Goal: Task Accomplishment & Management: Manage account settings

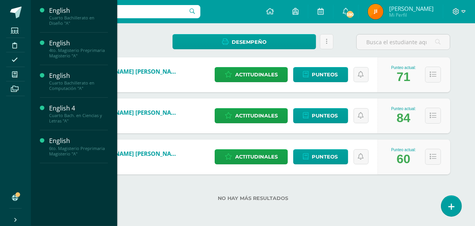
click at [66, 36] on span "Actividades" at bounding box center [73, 36] width 30 height 7
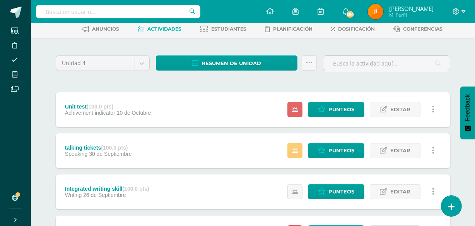
scroll to position [47, 0]
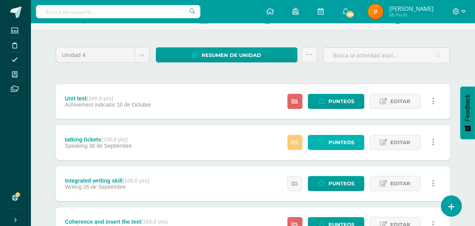
click at [336, 142] on span "Punteos" at bounding box center [341, 142] width 26 height 14
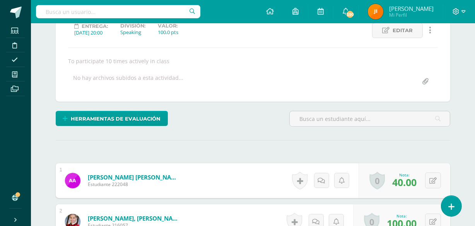
scroll to position [114, 0]
click at [436, 178] on icon at bounding box center [432, 180] width 7 height 7
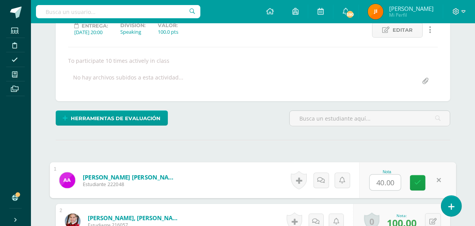
scroll to position [114, 0]
click at [433, 178] on link at bounding box center [438, 179] width 15 height 15
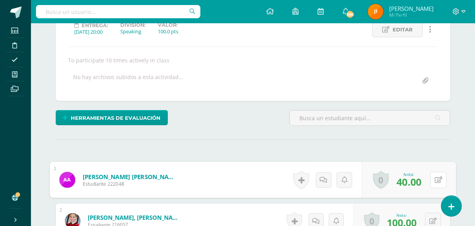
click at [437, 178] on icon at bounding box center [439, 179] width 8 height 7
type input "100"
click at [418, 176] on link at bounding box center [417, 181] width 15 height 15
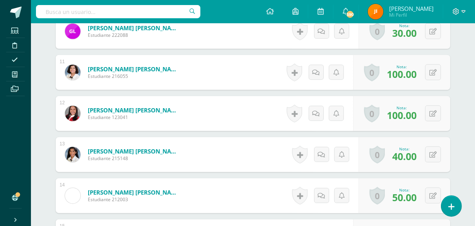
scroll to position [637, 0]
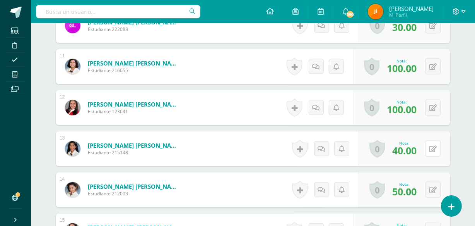
click at [434, 146] on button at bounding box center [433, 148] width 16 height 16
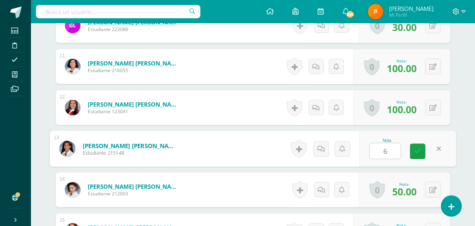
type input "60"
click at [417, 149] on icon at bounding box center [417, 151] width 7 height 7
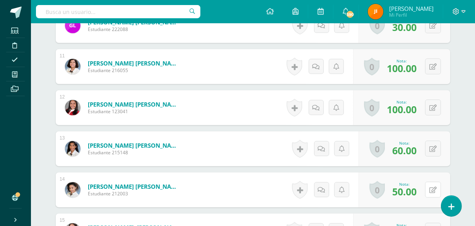
click at [433, 186] on button at bounding box center [433, 189] width 16 height 16
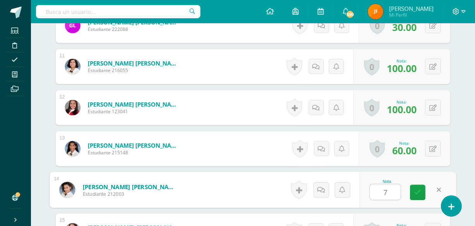
type input "70"
click at [419, 189] on icon at bounding box center [417, 192] width 7 height 7
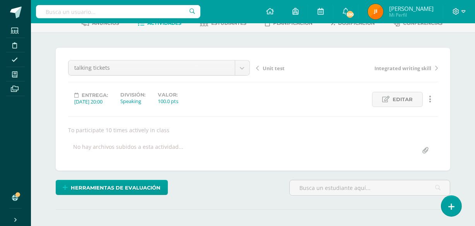
scroll to position [0, 0]
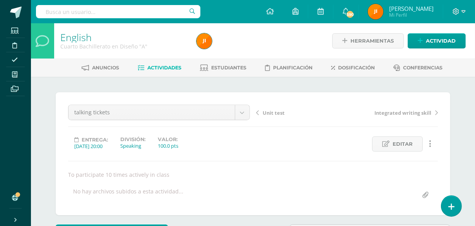
click at [162, 67] on span "Actividades" at bounding box center [165, 68] width 34 height 6
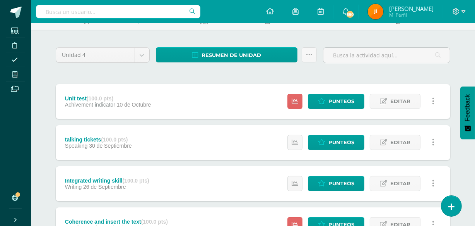
scroll to position [50, 0]
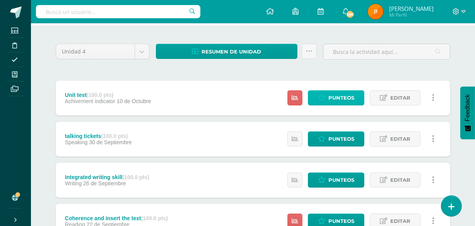
click at [332, 96] on span "Punteos" at bounding box center [341, 98] width 26 height 14
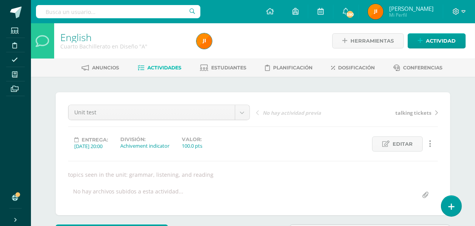
click at [228, 69] on span "Estudiantes" at bounding box center [229, 68] width 35 height 6
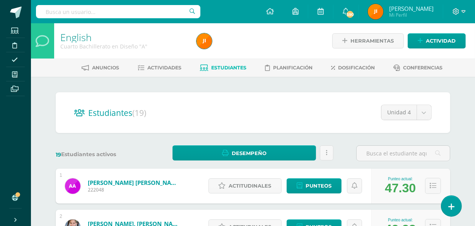
click at [157, 67] on span "Actividades" at bounding box center [165, 68] width 34 height 6
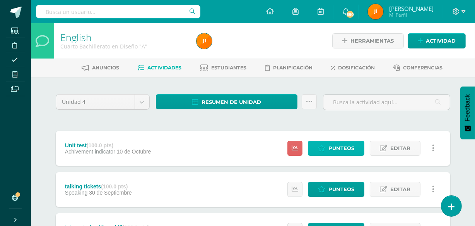
click at [330, 145] on span "Punteos" at bounding box center [341, 148] width 26 height 14
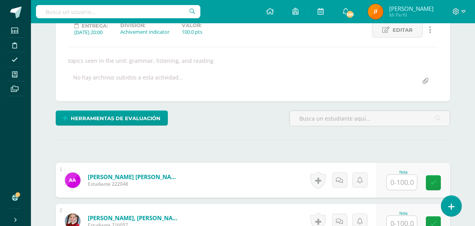
scroll to position [114, 0]
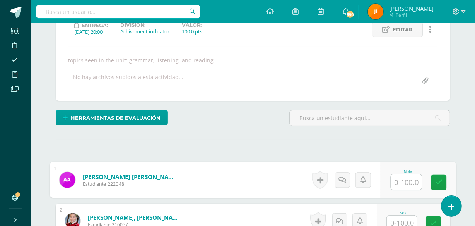
click at [400, 183] on input "text" at bounding box center [406, 181] width 31 height 15
type input "82"
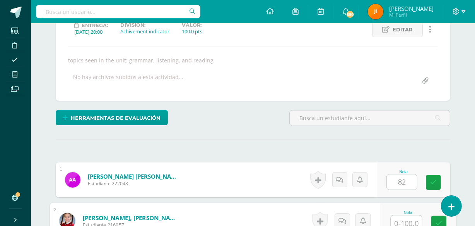
scroll to position [118, 0]
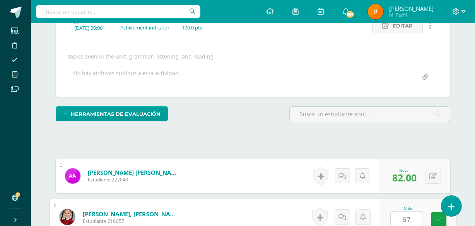
type input "67"
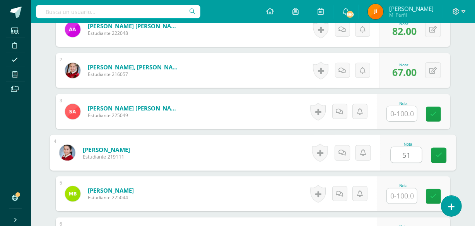
type input "51"
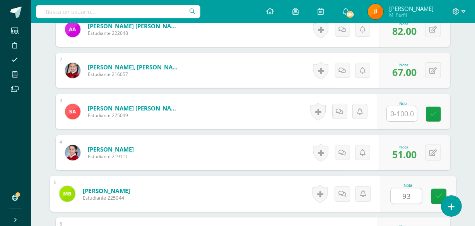
type input "93"
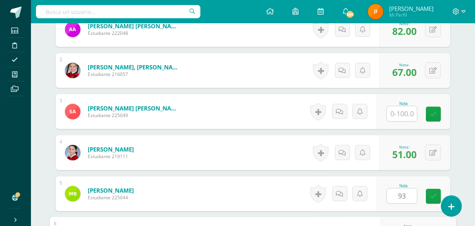
scroll to position [387, 0]
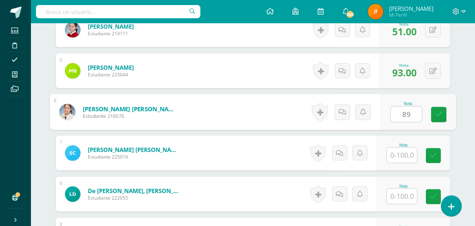
type input "89"
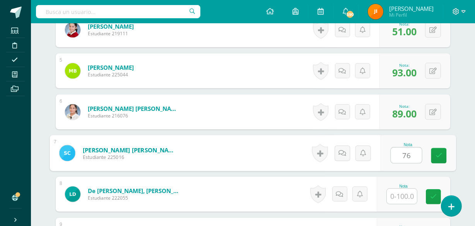
type input "76"
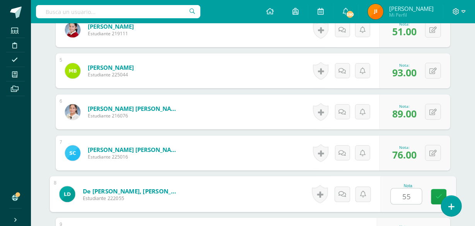
type input "55"
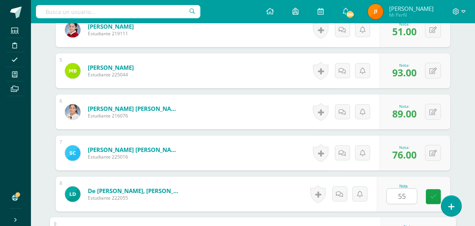
scroll to position [510, 0]
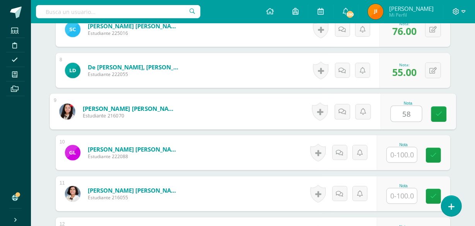
type input "58"
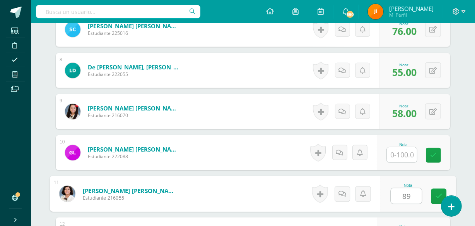
type input "89"
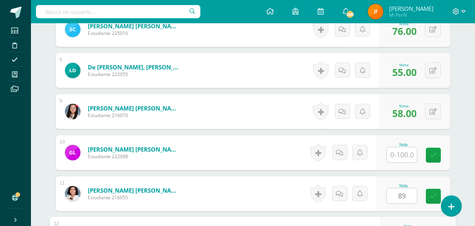
scroll to position [633, 0]
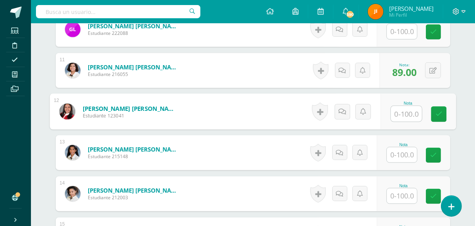
type input "6"
type input "51"
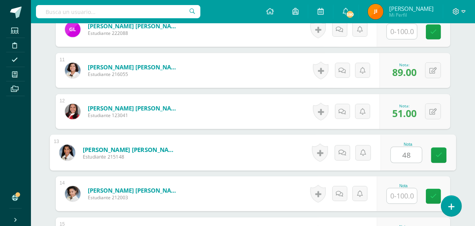
type input "48"
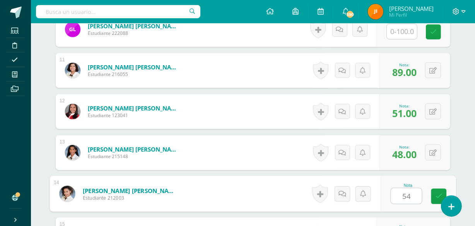
type input "54"
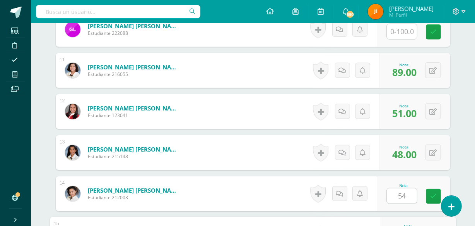
scroll to position [756, 0]
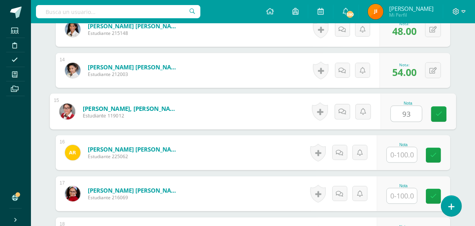
type input "93"
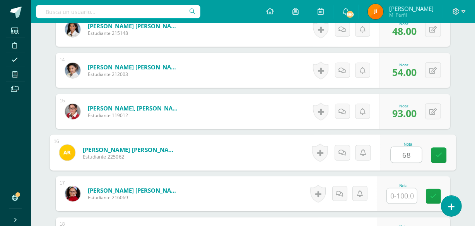
type input "68"
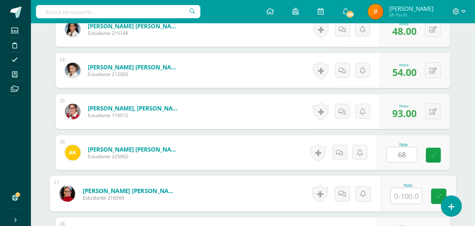
scroll to position [879, 0]
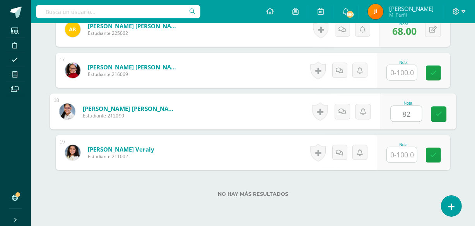
type input "82"
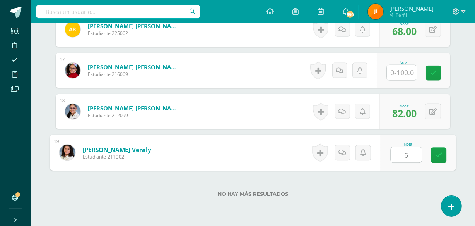
type input "66"
click at [437, 152] on icon at bounding box center [439, 155] width 7 height 7
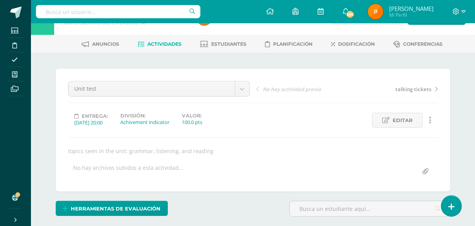
scroll to position [0, 0]
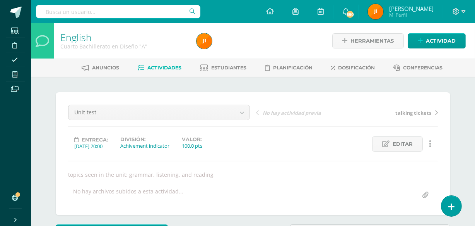
click at [226, 68] on span "Estudiantes" at bounding box center [229, 68] width 35 height 6
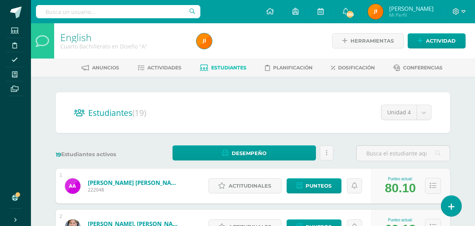
click at [159, 67] on span "Actividades" at bounding box center [165, 68] width 34 height 6
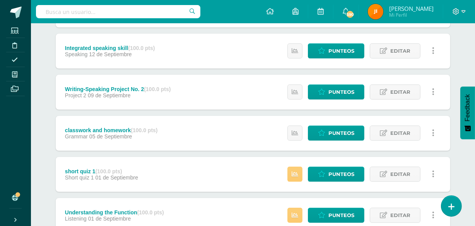
scroll to position [430, 0]
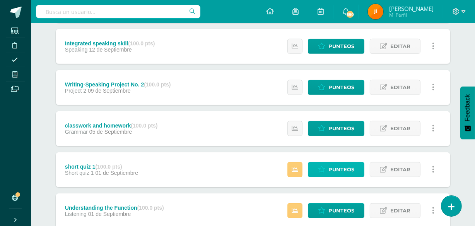
click at [333, 169] on span "Punteos" at bounding box center [341, 169] width 26 height 14
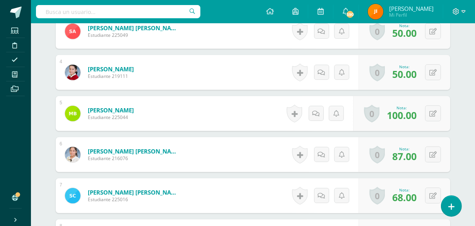
scroll to position [346, 0]
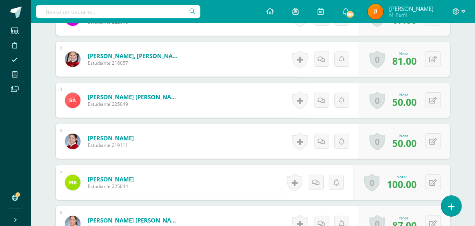
click at [446, 211] on link at bounding box center [451, 205] width 20 height 21
click at [446, 202] on link at bounding box center [451, 205] width 20 height 21
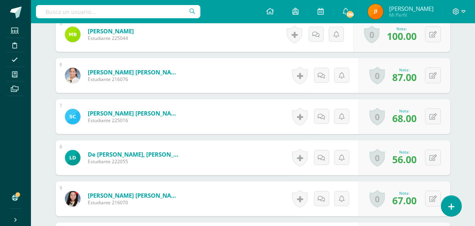
scroll to position [424, 0]
click at [432, 157] on button at bounding box center [433, 157] width 16 height 16
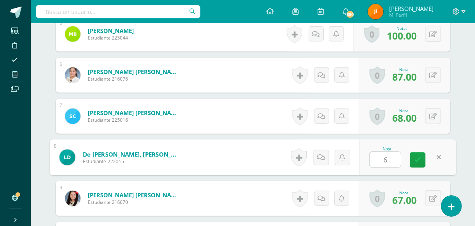
type input "60"
click at [419, 158] on icon at bounding box center [417, 159] width 7 height 7
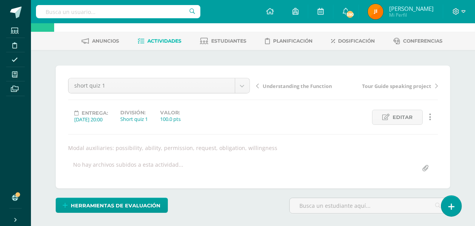
scroll to position [0, 0]
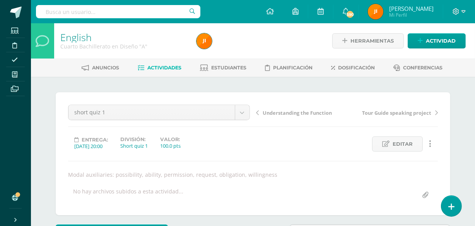
click at [229, 67] on span "Estudiantes" at bounding box center [229, 68] width 35 height 6
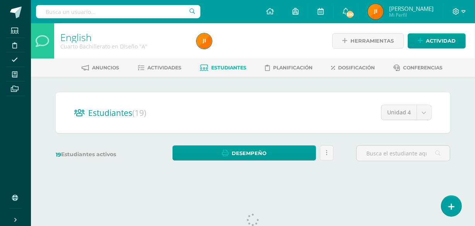
click at [162, 68] on span "Actividades" at bounding box center [165, 68] width 34 height 6
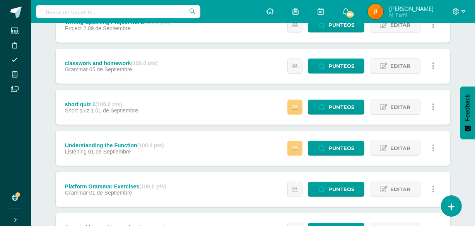
scroll to position [496, 0]
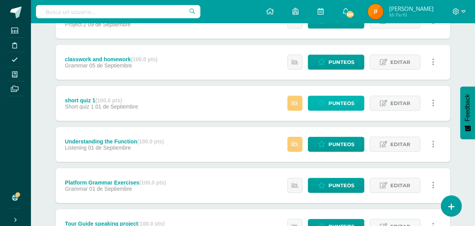
click at [339, 103] on span "Punteos" at bounding box center [341, 103] width 26 height 14
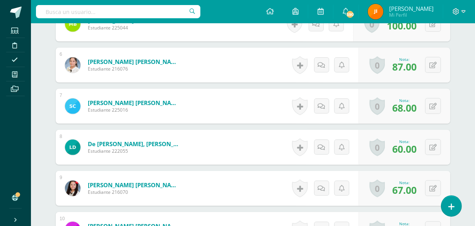
scroll to position [436, 0]
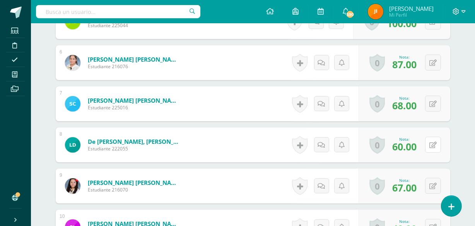
click at [429, 143] on div "0 Logros Logros obtenidos Aún no hay logros agregados Nota: 60.00" at bounding box center [405, 144] width 92 height 35
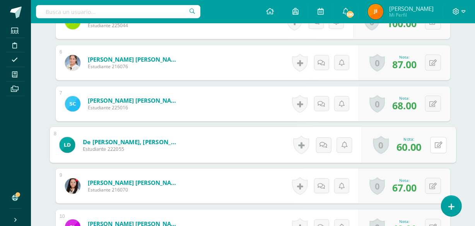
click at [439, 143] on icon at bounding box center [439, 144] width 8 height 7
click at [417, 144] on icon at bounding box center [417, 147] width 7 height 7
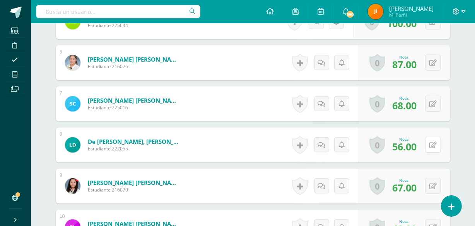
click at [431, 143] on button at bounding box center [433, 145] width 16 height 16
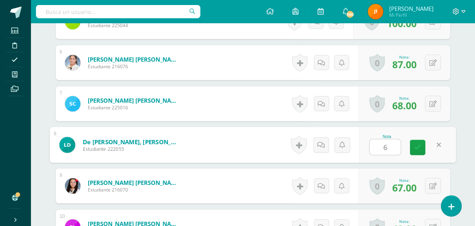
type input "60"
click at [417, 144] on icon at bounding box center [417, 147] width 7 height 7
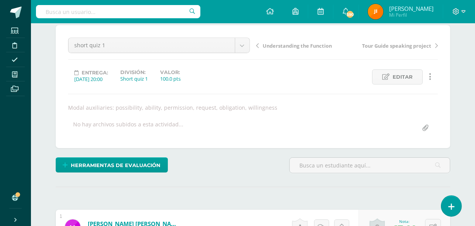
scroll to position [0, 0]
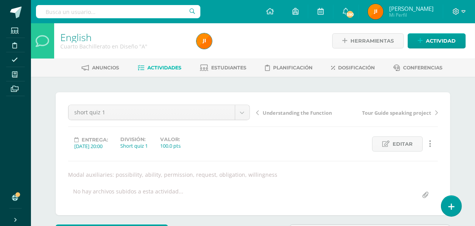
click at [226, 67] on span "Estudiantes" at bounding box center [229, 68] width 35 height 6
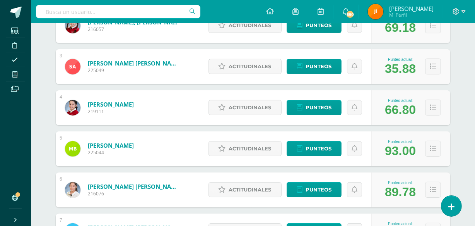
click at [474, 191] on div "English Cuarto Bachillerato en Diseño "A" Herramientas Detalle de asistencias A…" at bounding box center [253, 121] width 444 height 598
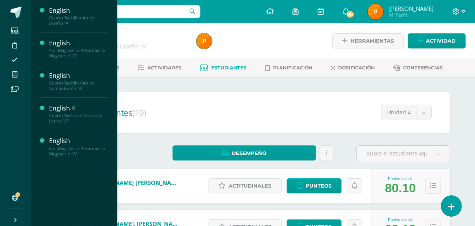
click at [70, 67] on span "Actividades" at bounding box center [73, 68] width 30 height 7
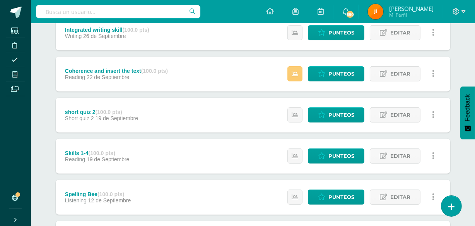
scroll to position [198, 0]
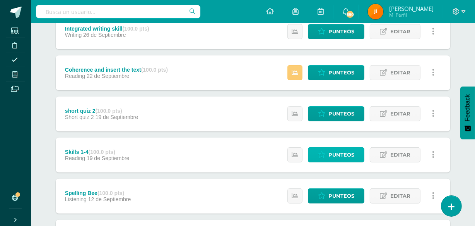
click at [342, 154] on span "Punteos" at bounding box center [341, 154] width 26 height 14
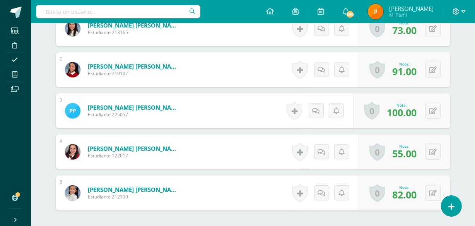
scroll to position [338, 0]
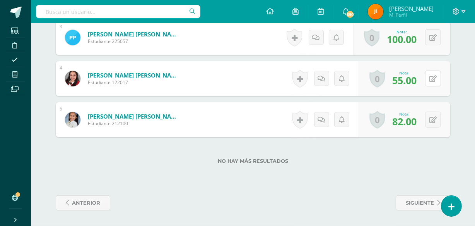
click at [429, 79] on div "0 Logros Logros obtenidos Aún no hay logros agregados Nota: 55.00" at bounding box center [405, 78] width 92 height 35
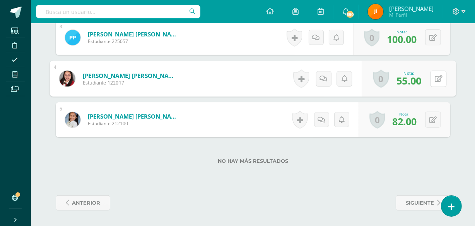
click at [436, 77] on icon at bounding box center [439, 78] width 8 height 7
type input "100"
click at [416, 79] on icon at bounding box center [417, 81] width 7 height 7
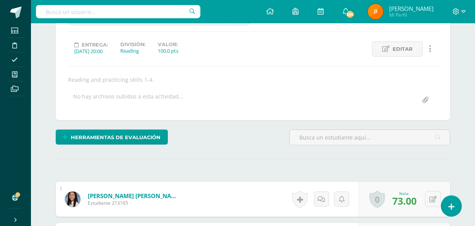
scroll to position [0, 0]
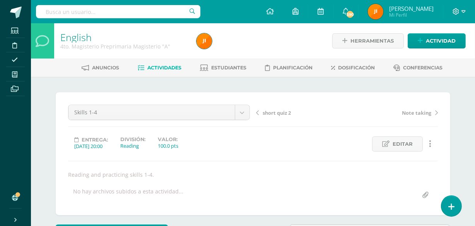
click at [160, 65] on span "Actividades" at bounding box center [165, 68] width 34 height 6
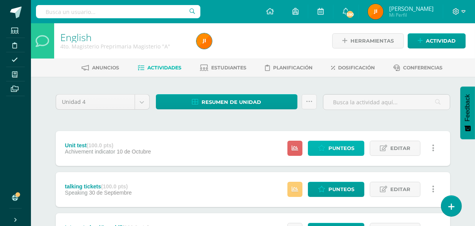
click at [330, 146] on span "Punteos" at bounding box center [341, 148] width 26 height 14
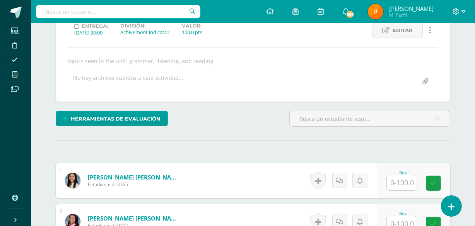
scroll to position [114, 0]
click at [398, 183] on input "text" at bounding box center [402, 181] width 30 height 15
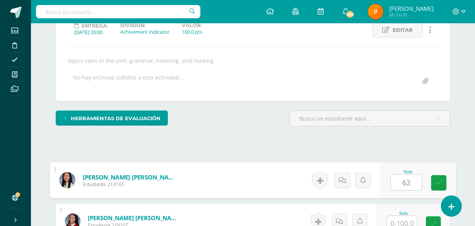
type input "62"
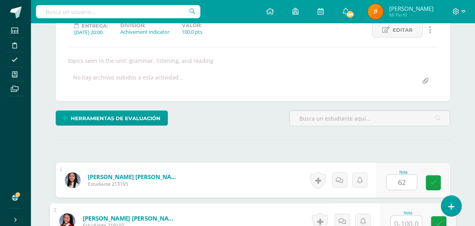
scroll to position [118, 0]
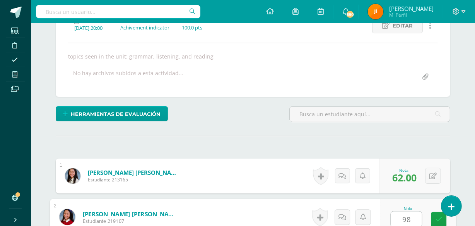
type input "98"
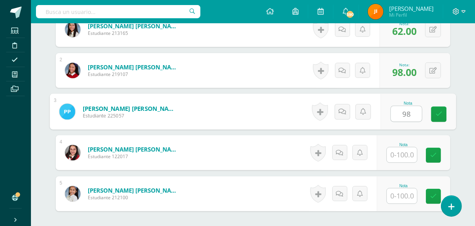
type input "98"
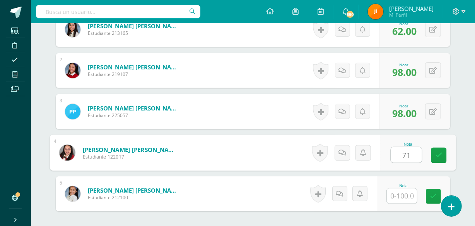
type input "71"
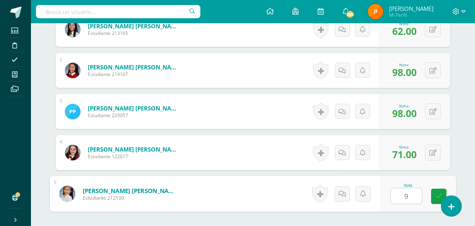
type input "95"
click at [436, 193] on icon at bounding box center [439, 196] width 7 height 7
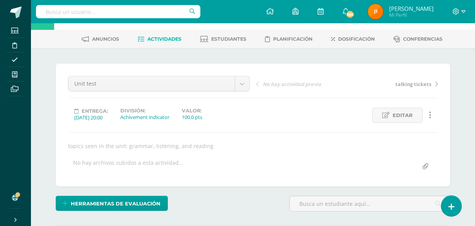
scroll to position [0, 0]
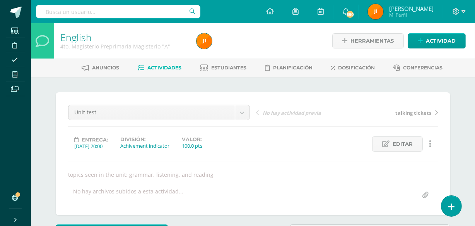
click at [220, 65] on span "Estudiantes" at bounding box center [229, 68] width 35 height 6
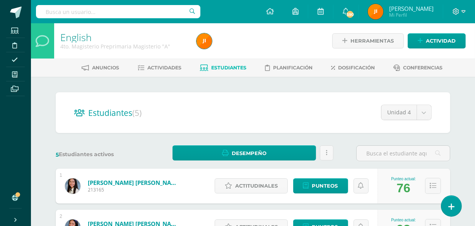
click at [158, 70] on span "Actividades" at bounding box center [165, 68] width 34 height 6
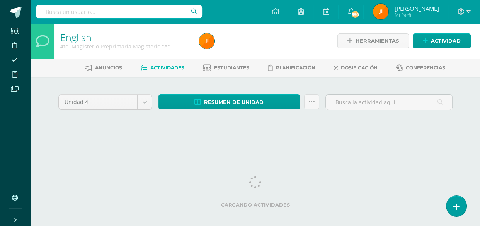
click at [12, 72] on icon at bounding box center [14, 74] width 5 height 6
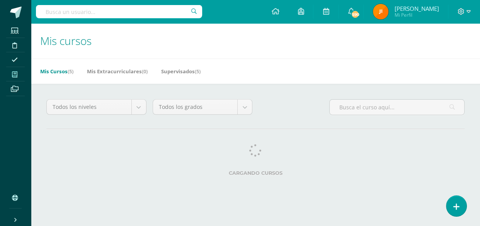
click at [15, 75] on icon at bounding box center [14, 74] width 5 height 6
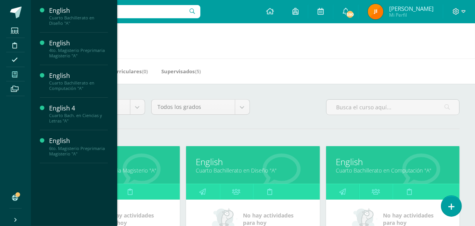
click at [366, 170] on link "Cuarto Bachillerato en Computación "A"" at bounding box center [393, 169] width 114 height 7
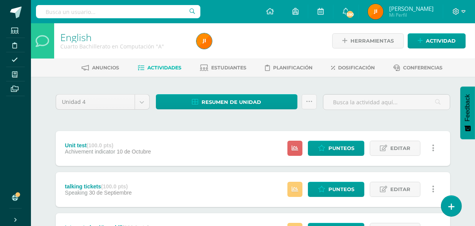
click at [226, 65] on span "Estudiantes" at bounding box center [229, 68] width 35 height 6
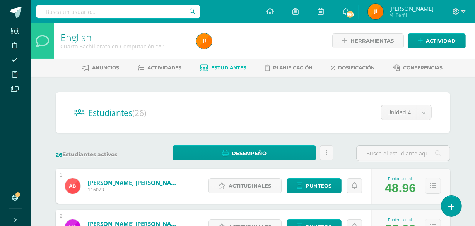
click at [162, 66] on span "Actividades" at bounding box center [165, 68] width 34 height 6
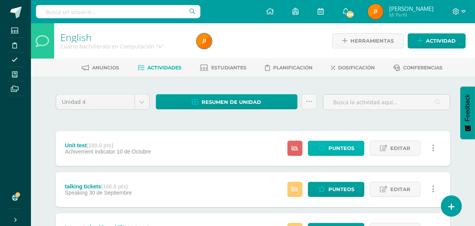
click at [332, 147] on span "Punteos" at bounding box center [341, 148] width 26 height 14
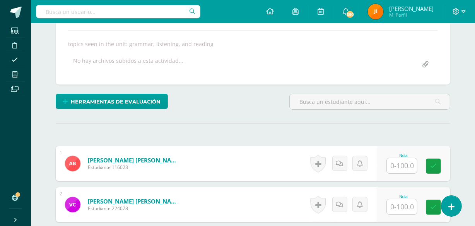
scroll to position [131, 0]
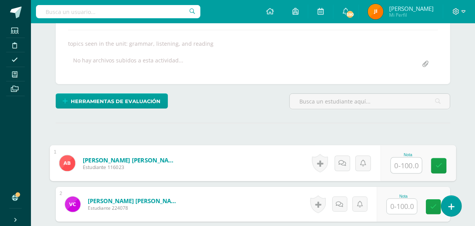
click at [404, 164] on input "text" at bounding box center [406, 164] width 31 height 15
type input "72"
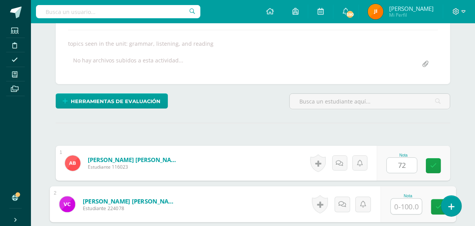
scroll to position [131, 0]
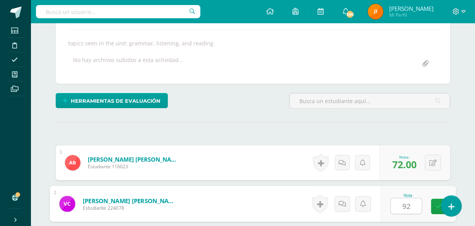
type input "92"
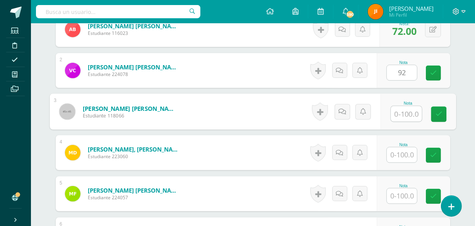
scroll to position [265, 0]
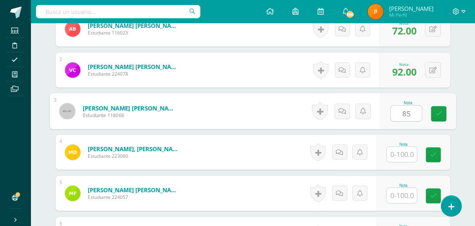
type input "85"
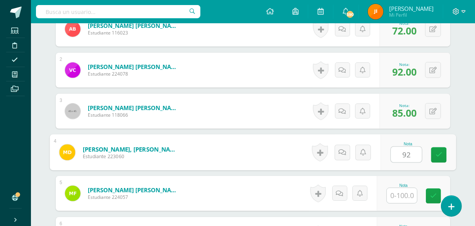
type input "92"
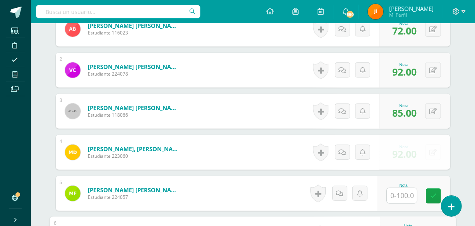
scroll to position [387, 0]
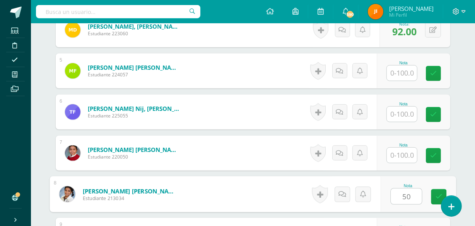
type input "50"
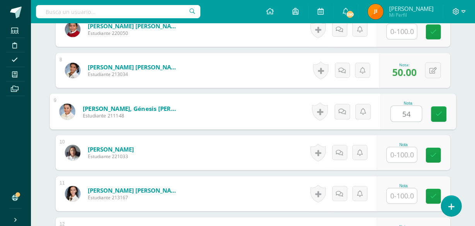
type input "54"
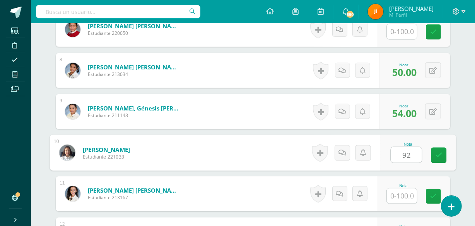
type input "92"
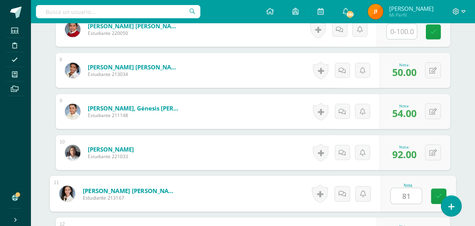
type input "81"
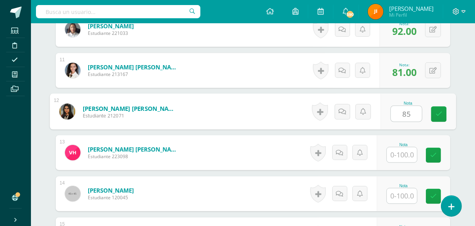
type input "85"
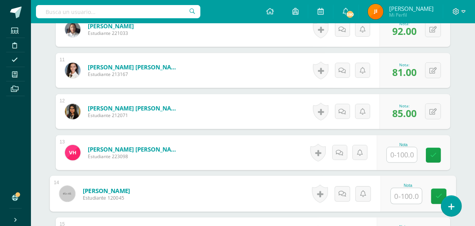
scroll to position [756, 0]
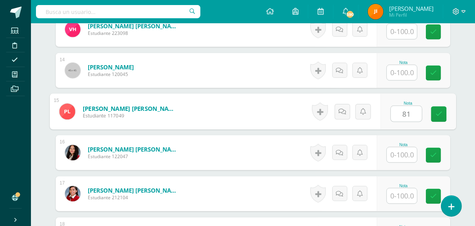
type input "81"
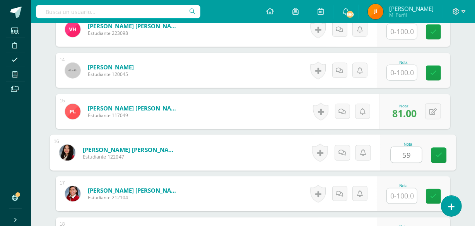
type input "59"
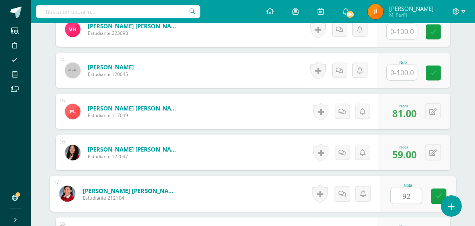
type input "92"
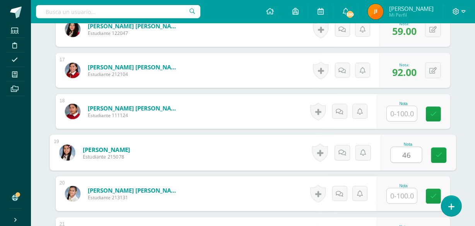
type input "46"
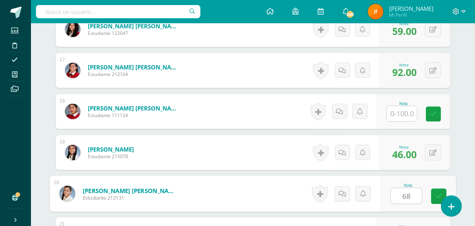
type input "68"
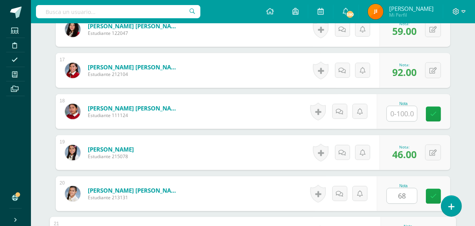
scroll to position [1002, 0]
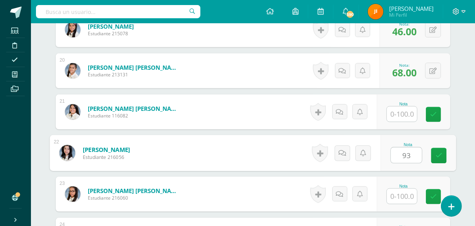
type input "93"
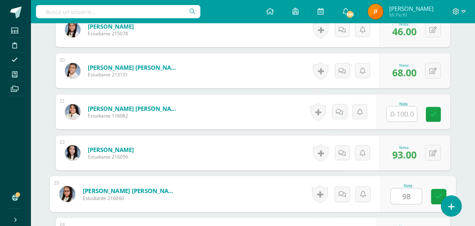
type input "98"
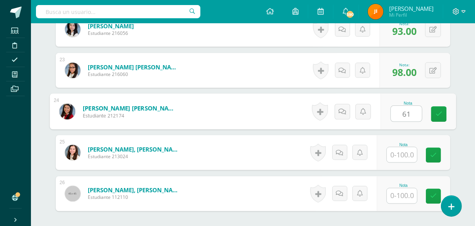
type input "61"
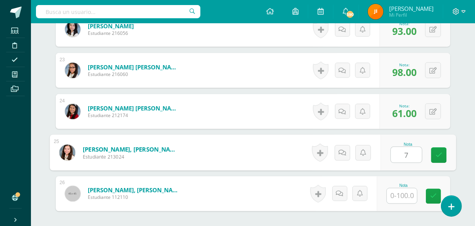
type input "72"
click at [440, 152] on icon at bounding box center [439, 155] width 7 height 7
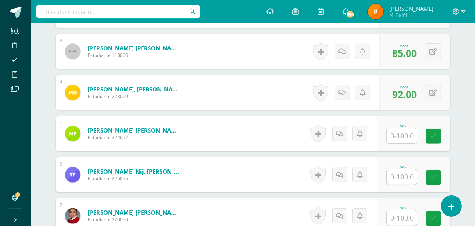
scroll to position [0, 0]
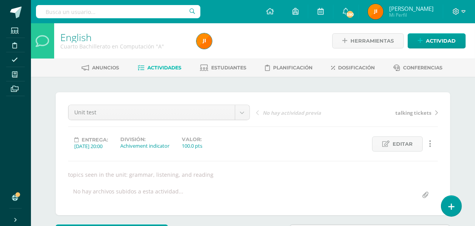
click at [230, 66] on span "Estudiantes" at bounding box center [229, 68] width 35 height 6
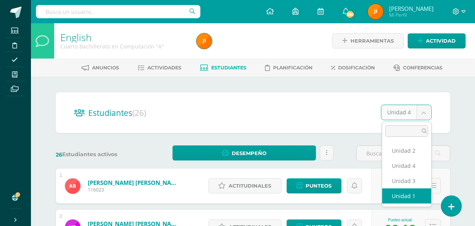
select select "/dashboard/teacher/section/2681/students/?unit=173036"
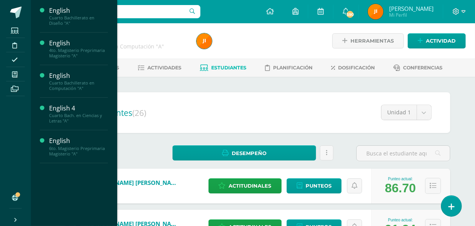
click at [66, 150] on span "Estudiantes" at bounding box center [74, 148] width 31 height 7
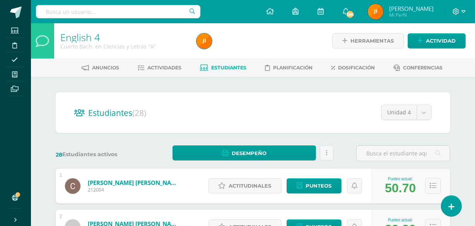
click at [160, 66] on span "Actividades" at bounding box center [165, 68] width 34 height 6
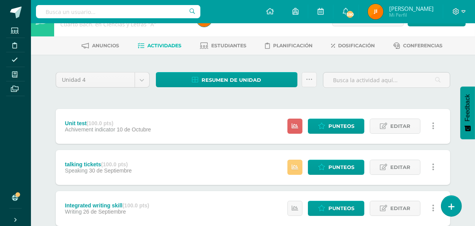
scroll to position [23, 0]
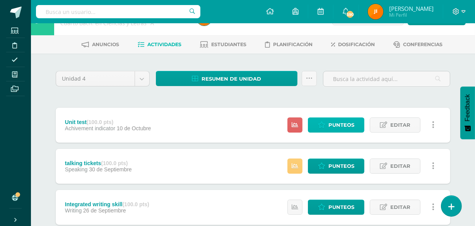
click at [330, 123] on span "Punteos" at bounding box center [341, 125] width 26 height 14
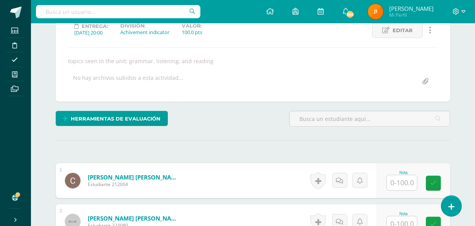
scroll to position [114, 0]
click at [400, 180] on input "text" at bounding box center [402, 181] width 30 height 15
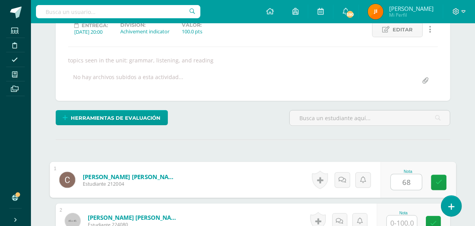
type input "68"
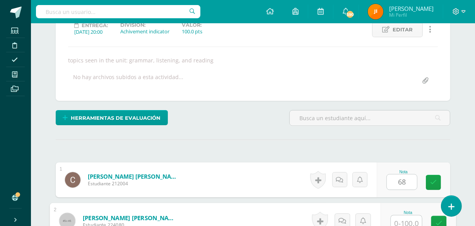
scroll to position [118, 0]
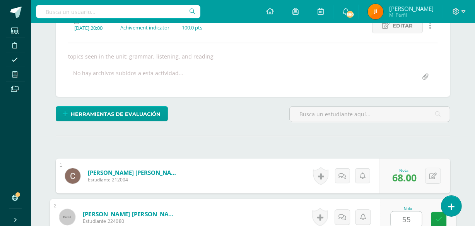
type input "55"
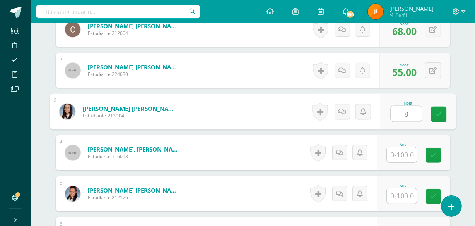
scroll to position [265, 0]
type input "84"
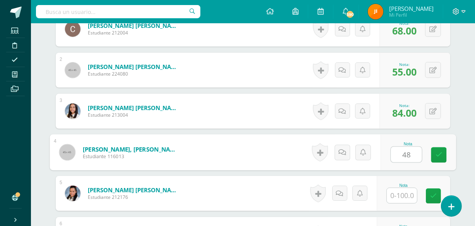
type input "48"
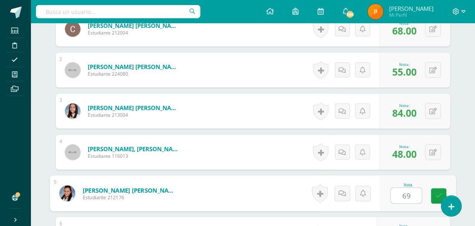
type input "69"
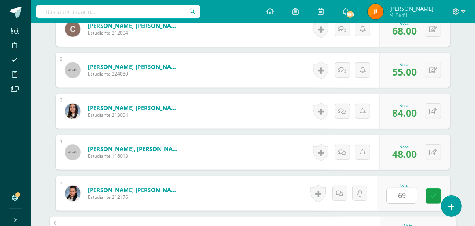
scroll to position [387, 0]
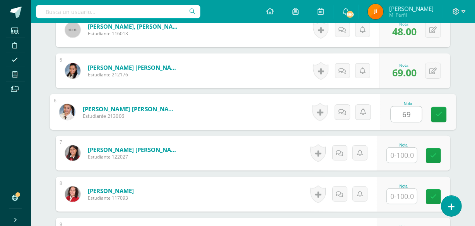
type input "69"
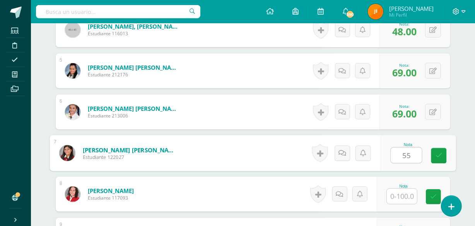
type input "55"
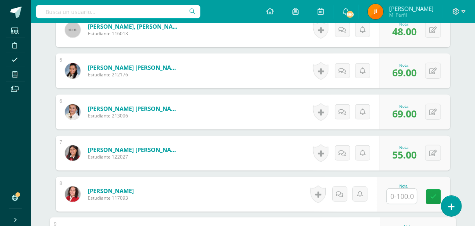
scroll to position [510, 0]
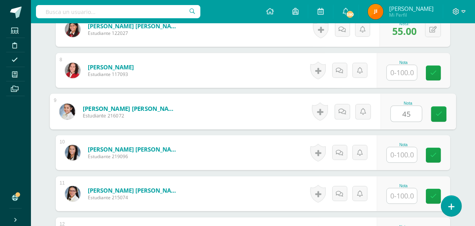
type input "45"
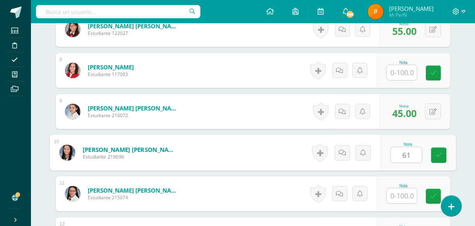
type input "61"
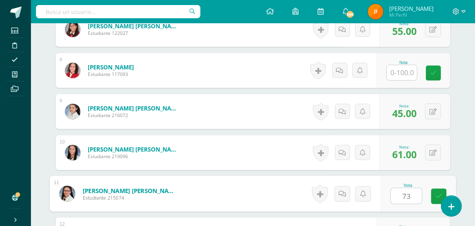
type input "73"
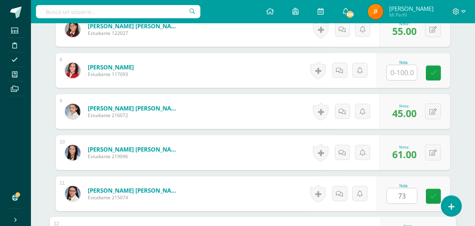
scroll to position [633, 0]
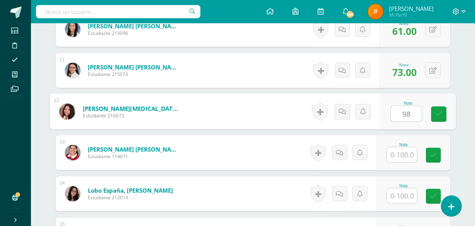
type input "98"
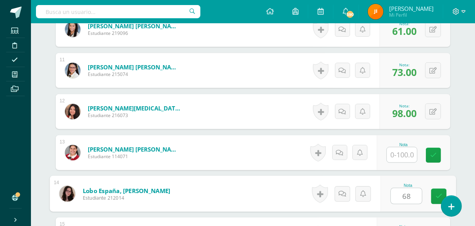
type input "68"
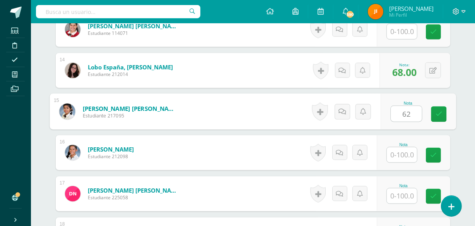
type input "62"
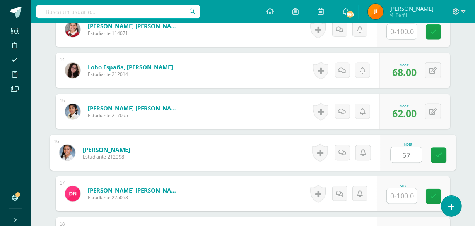
type input "67"
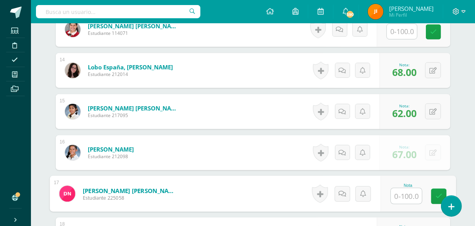
scroll to position [879, 0]
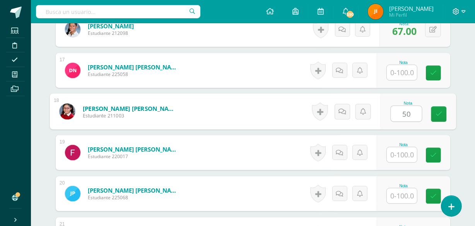
type input "50"
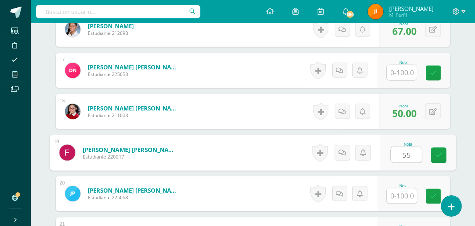
type input "55"
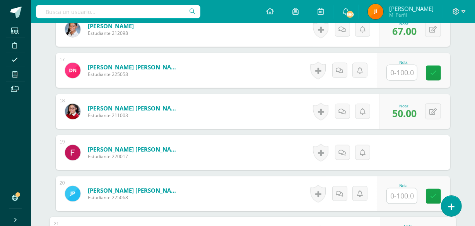
scroll to position [1002, 0]
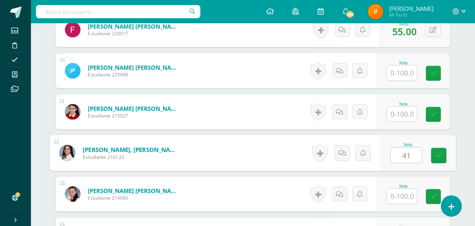
type input "41"
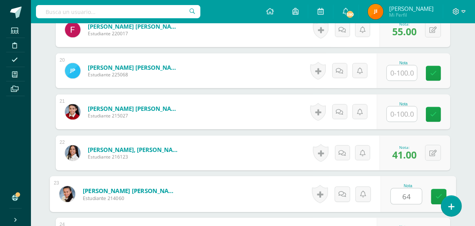
type input "64"
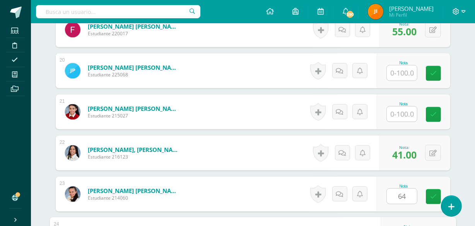
scroll to position [1125, 0]
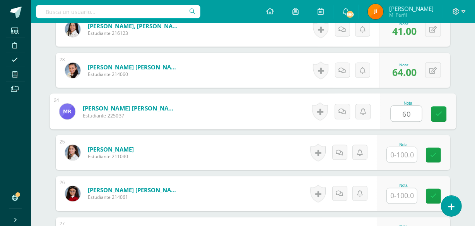
type input "60"
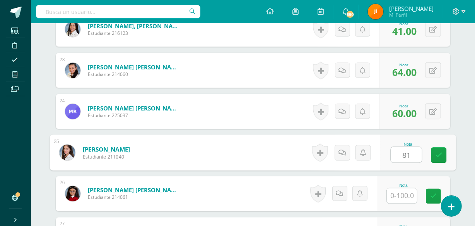
type input "81"
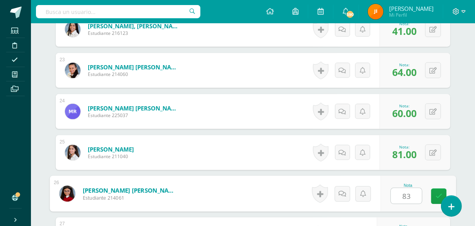
type input "83"
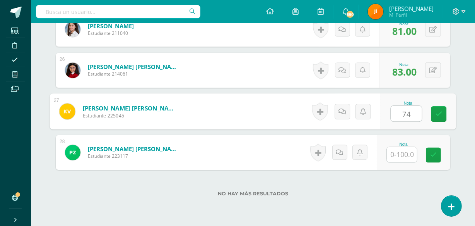
type input "74"
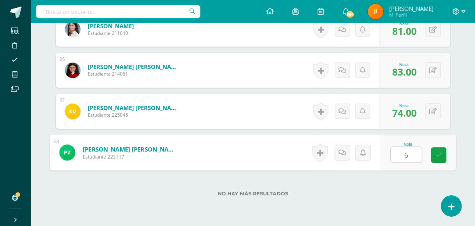
type input "65"
click at [438, 155] on icon at bounding box center [439, 155] width 7 height 7
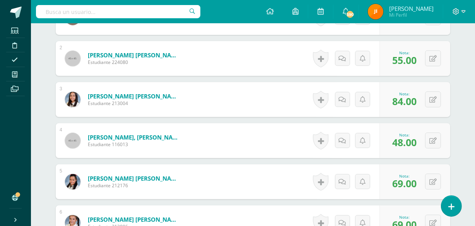
scroll to position [0, 0]
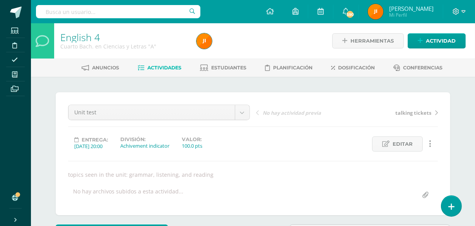
click at [225, 66] on span "Estudiantes" at bounding box center [229, 68] width 35 height 6
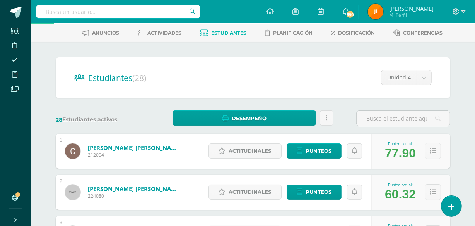
scroll to position [35, 0]
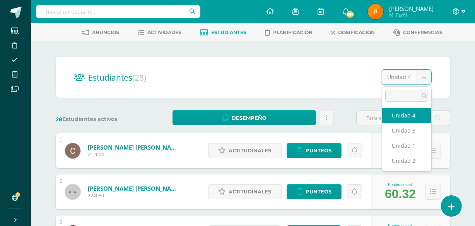
select select "/dashboard/teacher/section/2760/students/?unit=173589"
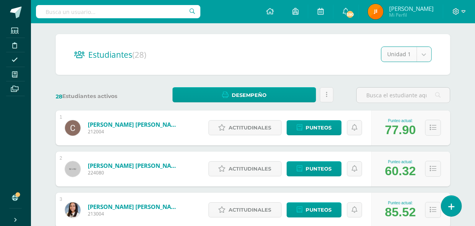
scroll to position [60, 0]
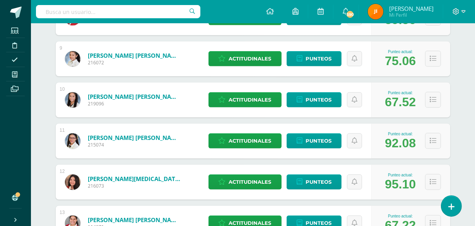
scroll to position [457, 0]
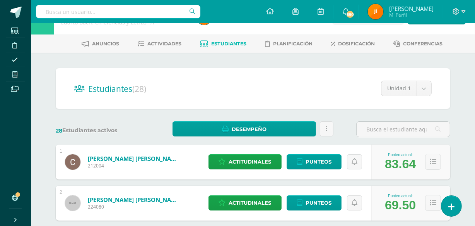
scroll to position [21, 0]
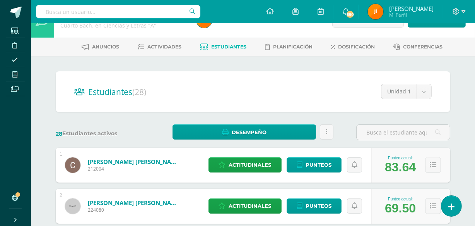
select select "/dashboard/teacher/section/2760/students/?unit=173592"
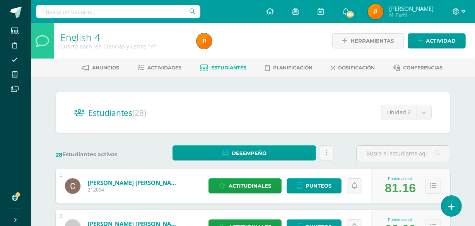
select select "/dashboard/teacher/section/2760/students/?unit=173593"
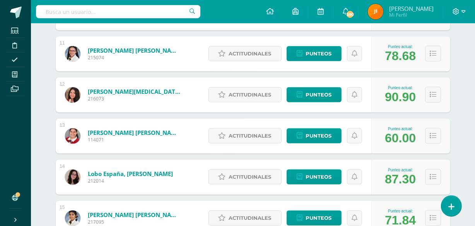
scroll to position [542, 0]
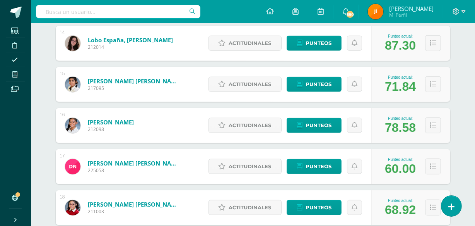
click at [464, 154] on div "Estudiantes (28) Unidad 3 Unidad 4 Unidad 3 Unidad 1 Unidad 2 28 Estudiantes ac…" at bounding box center [253, 43] width 426 height 1285
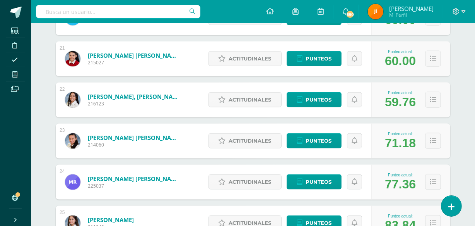
scroll to position [948, 0]
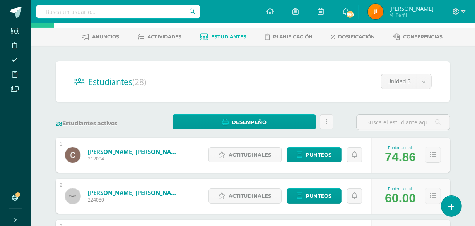
scroll to position [0, 0]
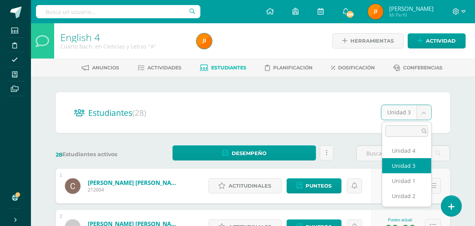
select select "/dashboard/teacher/section/2760/students/?unit=173594"
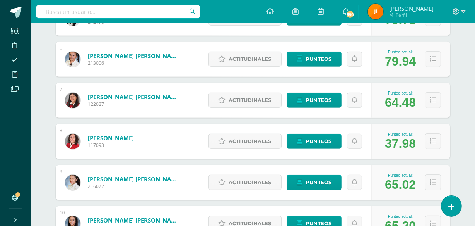
scroll to position [350, 0]
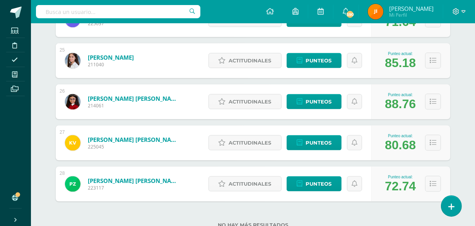
scroll to position [1110, 0]
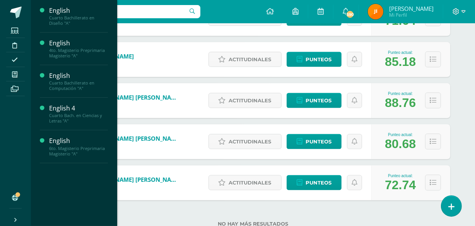
click at [70, 116] on span "Estudiantes" at bounding box center [74, 116] width 31 height 7
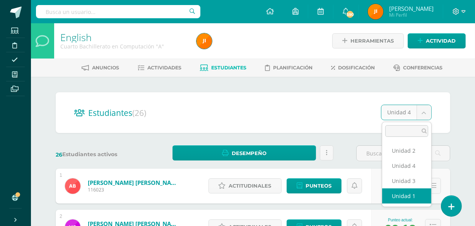
select select "/dashboard/teacher/section/2681/students/?unit=173036"
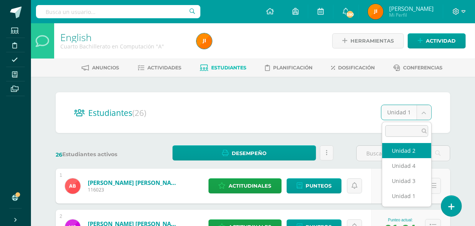
select select "/dashboard/teacher/section/2681/students/?unit=173039"
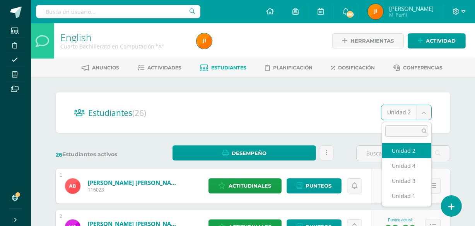
select select "/dashboard/teacher/section/2681/students/?unit=173040"
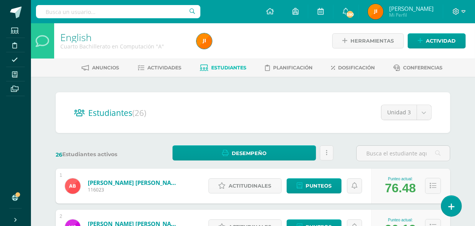
select select "/dashboard/teacher/section/2681/students/?unit=173041"
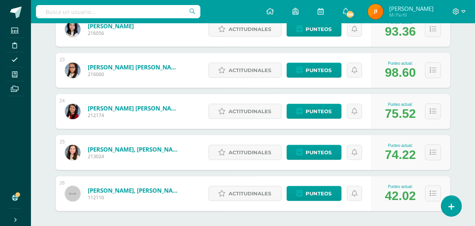
scroll to position [1054, 0]
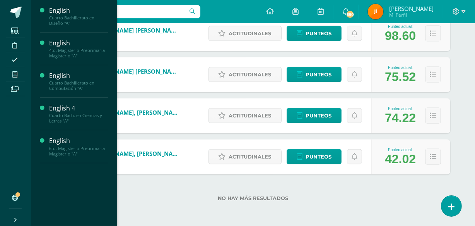
click at [67, 51] on span "Estudiantes" at bounding box center [74, 51] width 31 height 7
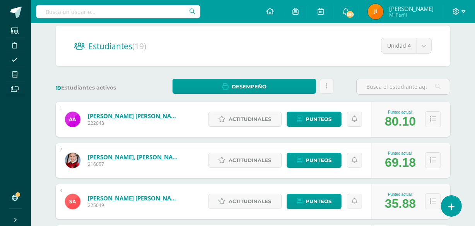
scroll to position [70, 0]
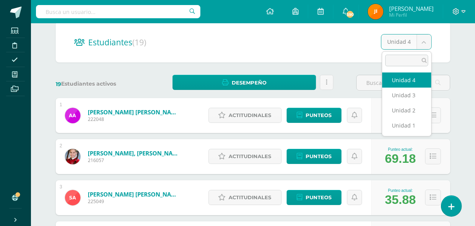
click at [402, 125] on div "Punteo actual: 80.10" at bounding box center [410, 115] width 79 height 35
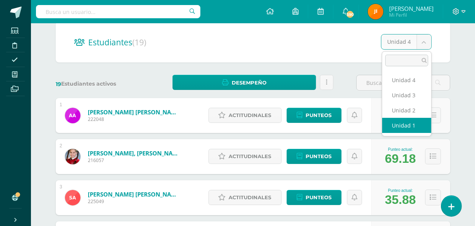
select select "/dashboard/teacher/section/2637/students/?unit=172704"
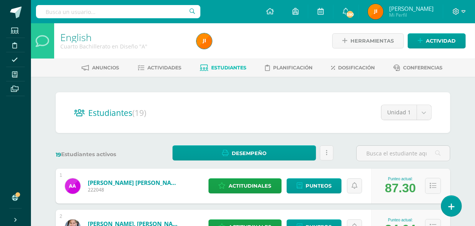
select select "/dashboard/teacher/section/2637/students/?unit=172707"
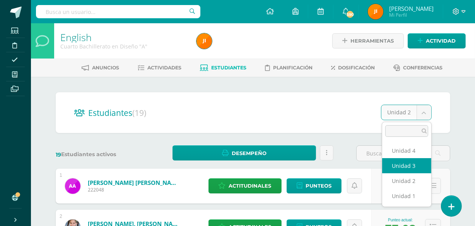
select select "/dashboard/teacher/section/2637/students/?unit=172708"
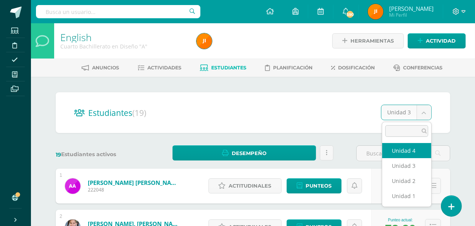
select select "/dashboard/teacher/section/2637/students/?unit=172709"
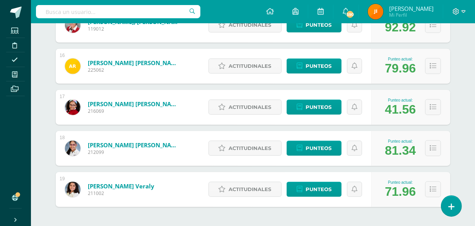
scroll to position [737, 0]
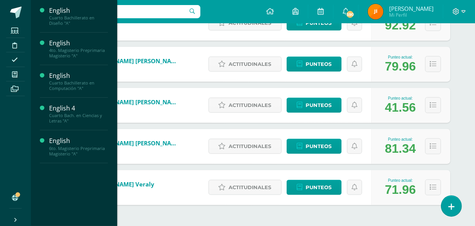
click at [63, 102] on span "Actividades" at bounding box center [73, 101] width 30 height 7
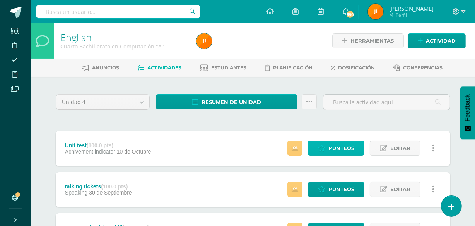
click at [337, 145] on span "Punteos" at bounding box center [341, 148] width 26 height 14
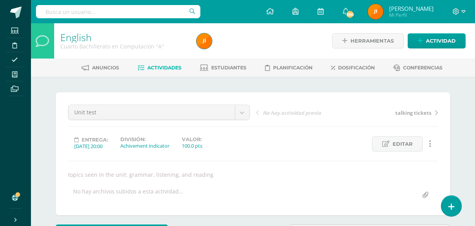
click at [224, 67] on span "Estudiantes" at bounding box center [229, 68] width 35 height 6
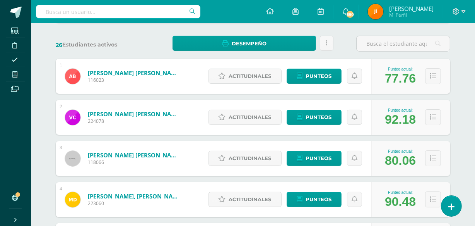
scroll to position [344, 0]
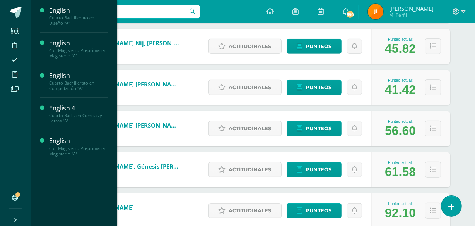
click at [71, 148] on span "Estudiantes" at bounding box center [74, 148] width 31 height 7
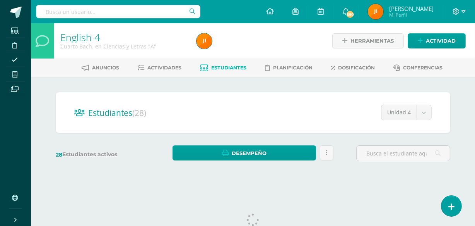
click at [223, 67] on span "Estudiantes" at bounding box center [229, 68] width 35 height 6
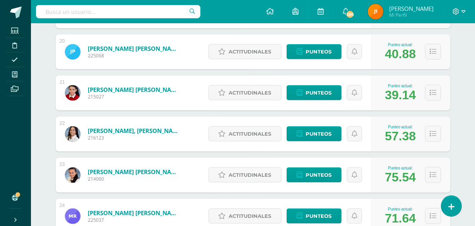
scroll to position [909, 0]
